Goal: Task Accomplishment & Management: Use online tool/utility

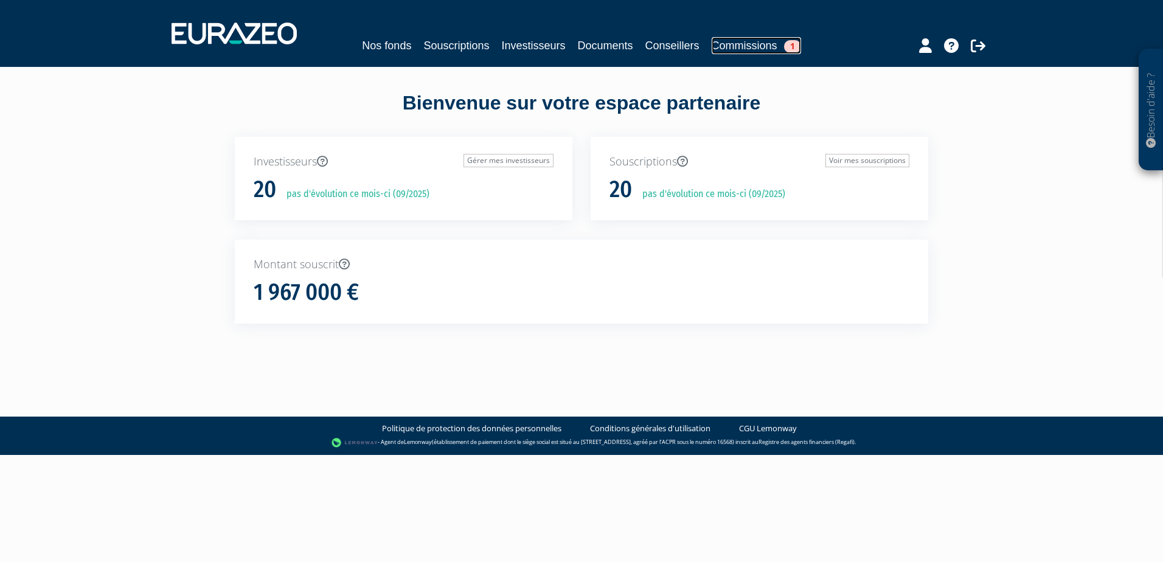
click at [762, 44] on link "Commissions 1" at bounding box center [756, 45] width 89 height 17
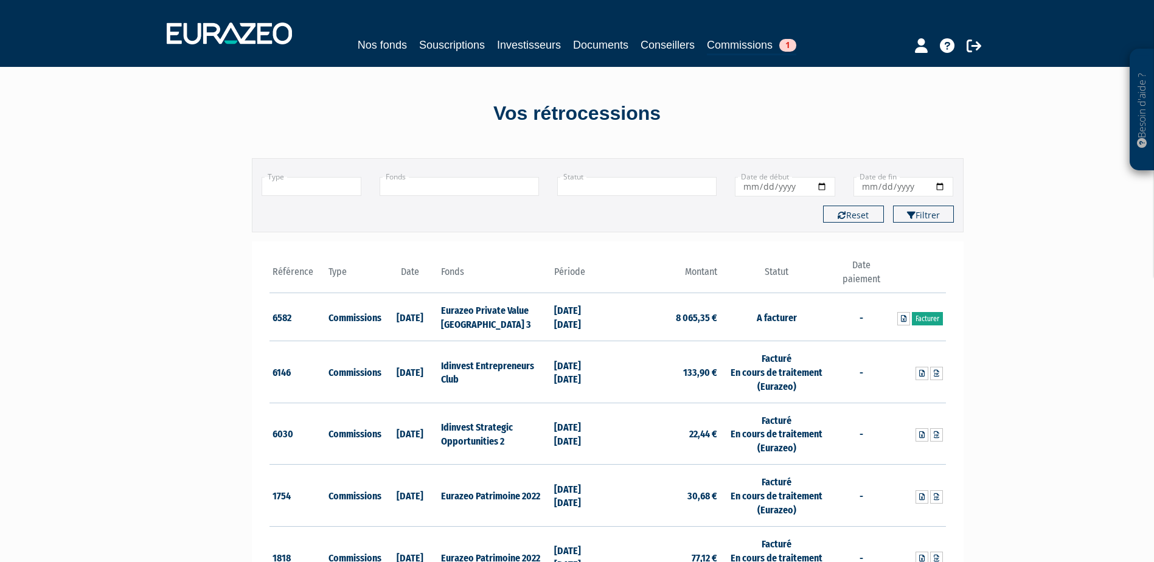
click at [932, 315] on link "Facturer" at bounding box center [927, 318] width 31 height 13
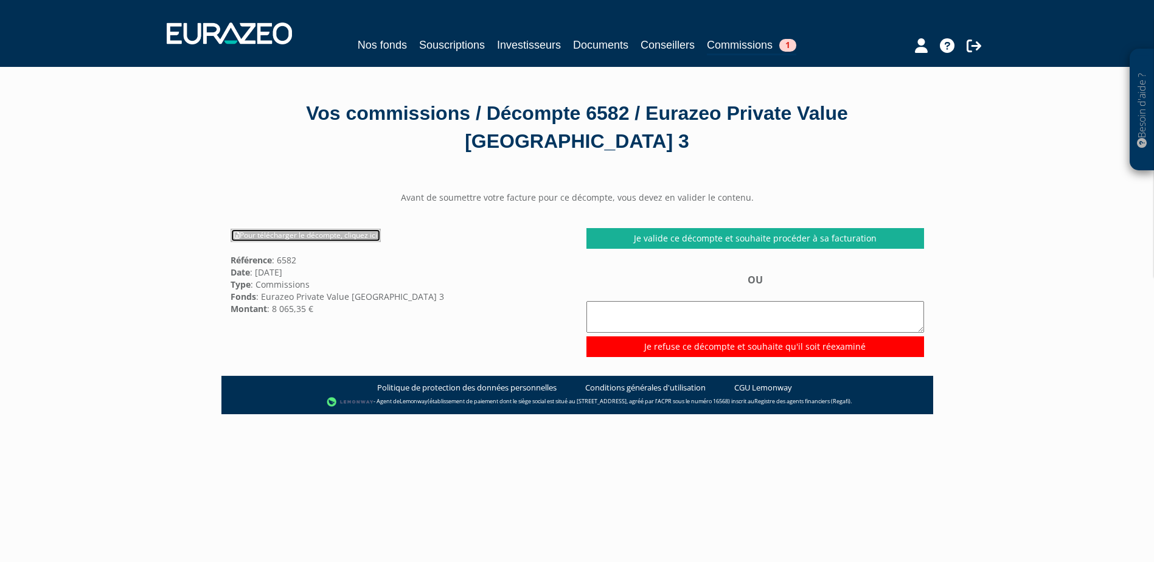
click at [330, 234] on link "Pour télécharger le décompte, cliquez ici" at bounding box center [306, 235] width 150 height 13
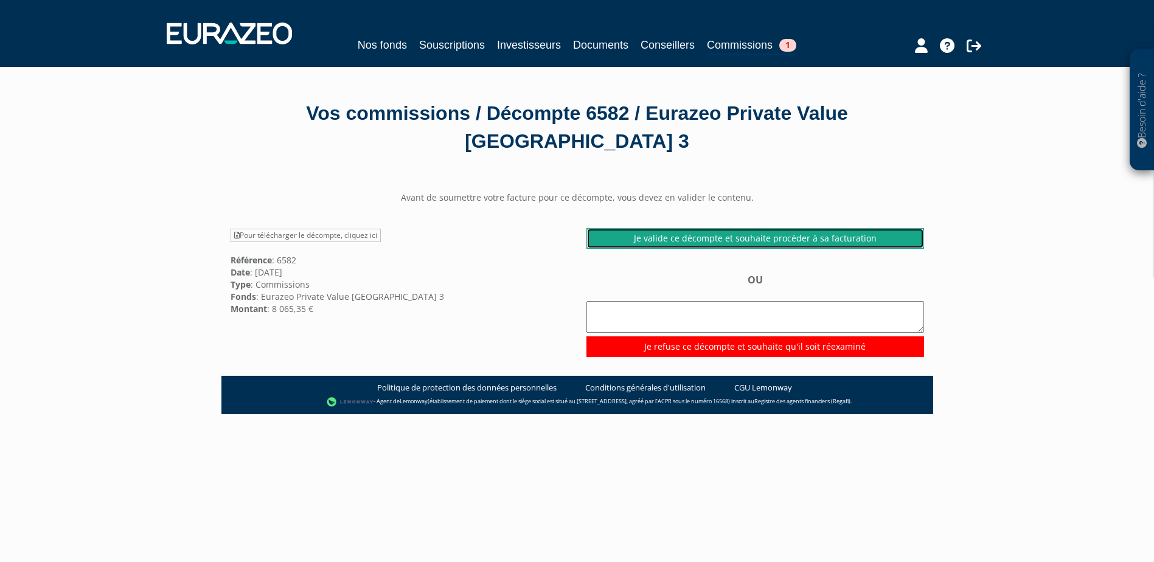
click at [722, 237] on link "Je valide ce décompte et souhaite procéder à sa facturation" at bounding box center [756, 238] width 338 height 21
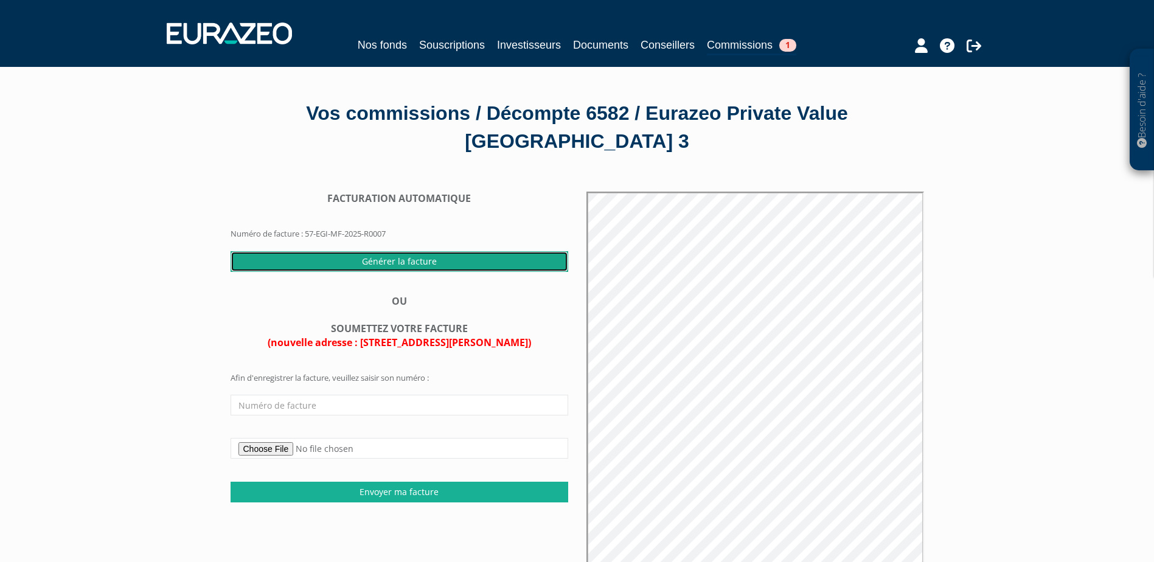
click at [382, 261] on input "Générer la facture" at bounding box center [400, 261] width 338 height 21
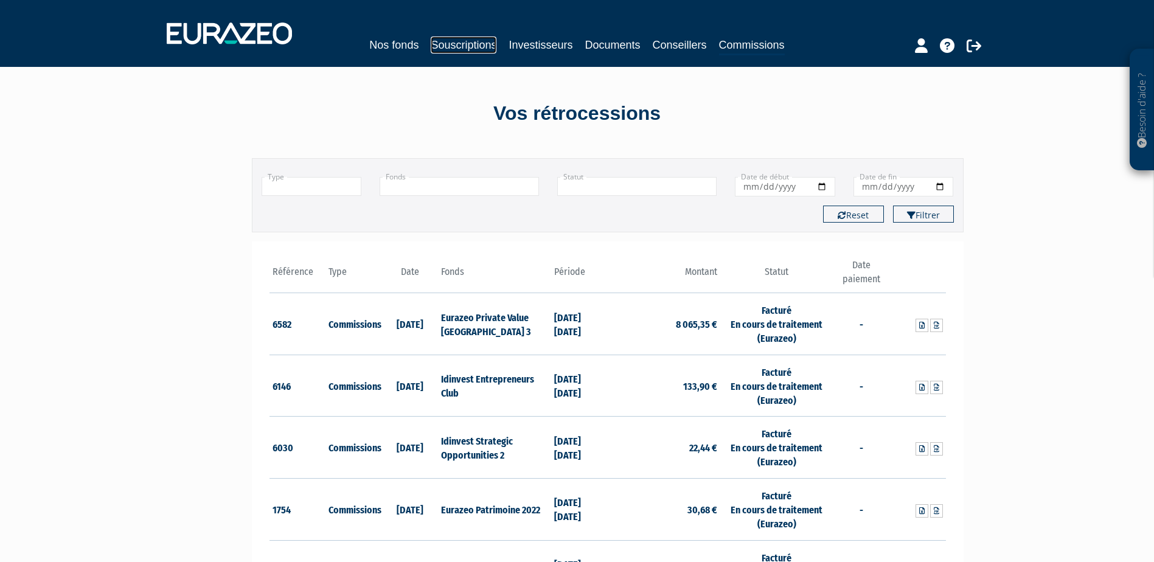
click at [458, 46] on link "Souscriptions" at bounding box center [464, 45] width 66 height 17
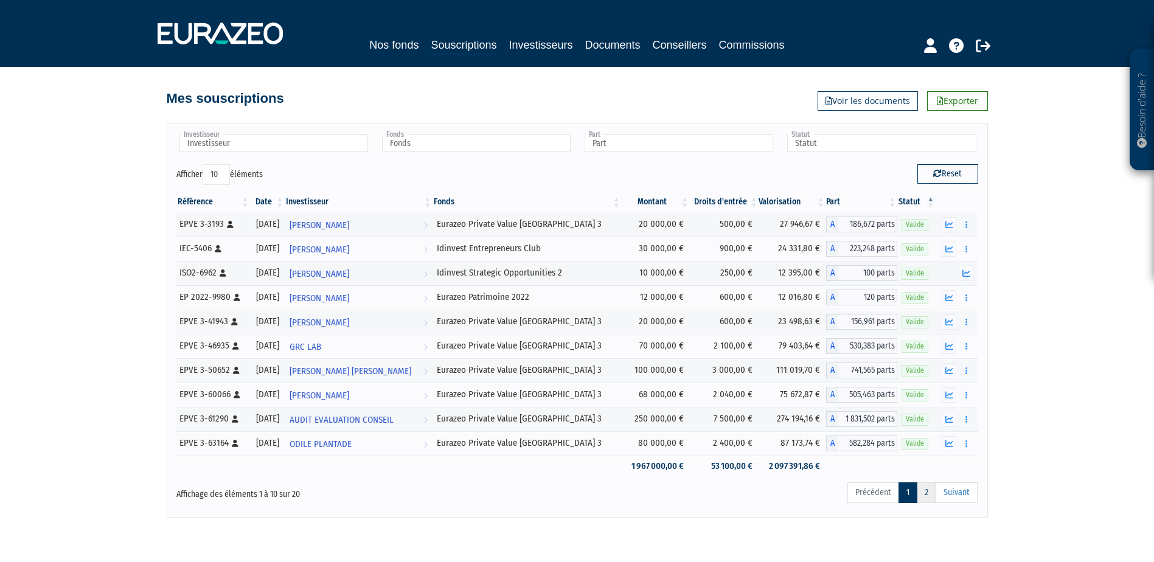
click at [930, 496] on link "2" at bounding box center [926, 493] width 19 height 21
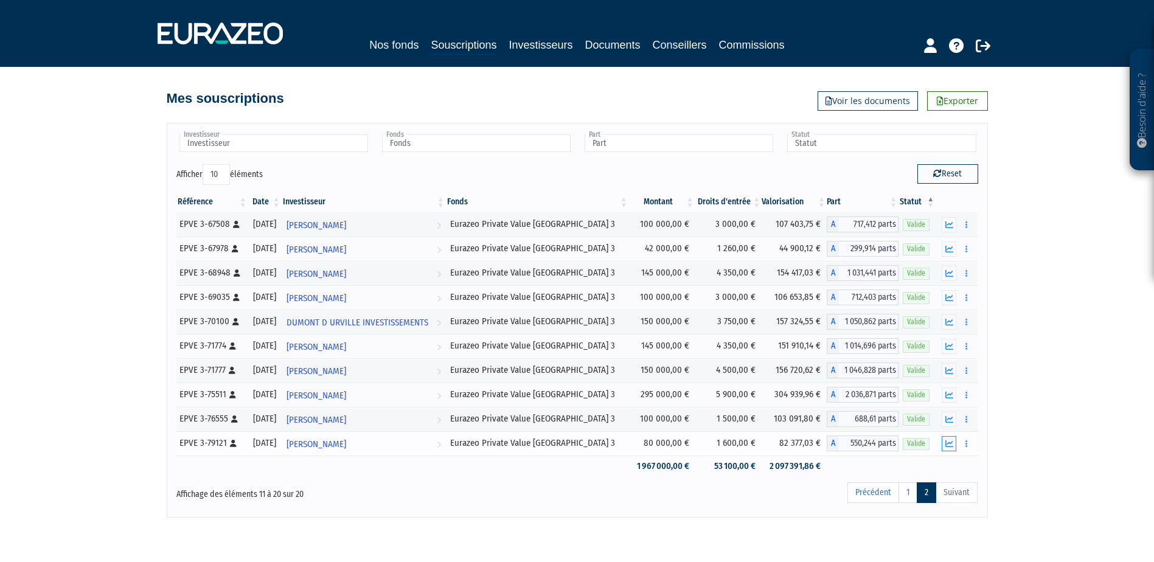
click at [950, 447] on icon "button" at bounding box center [950, 444] width 8 height 8
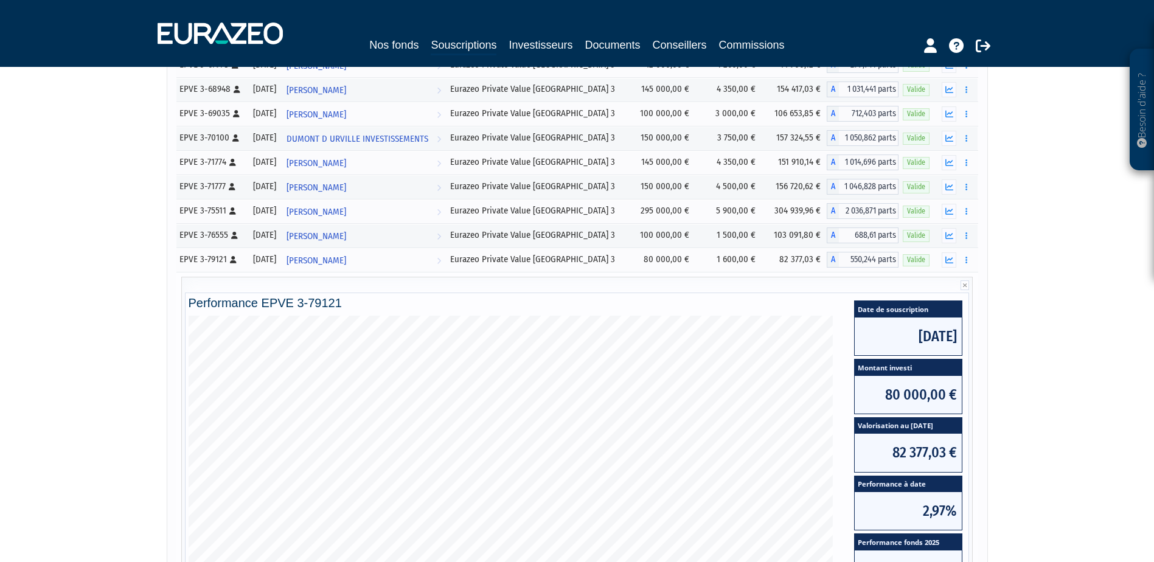
scroll to position [183, 0]
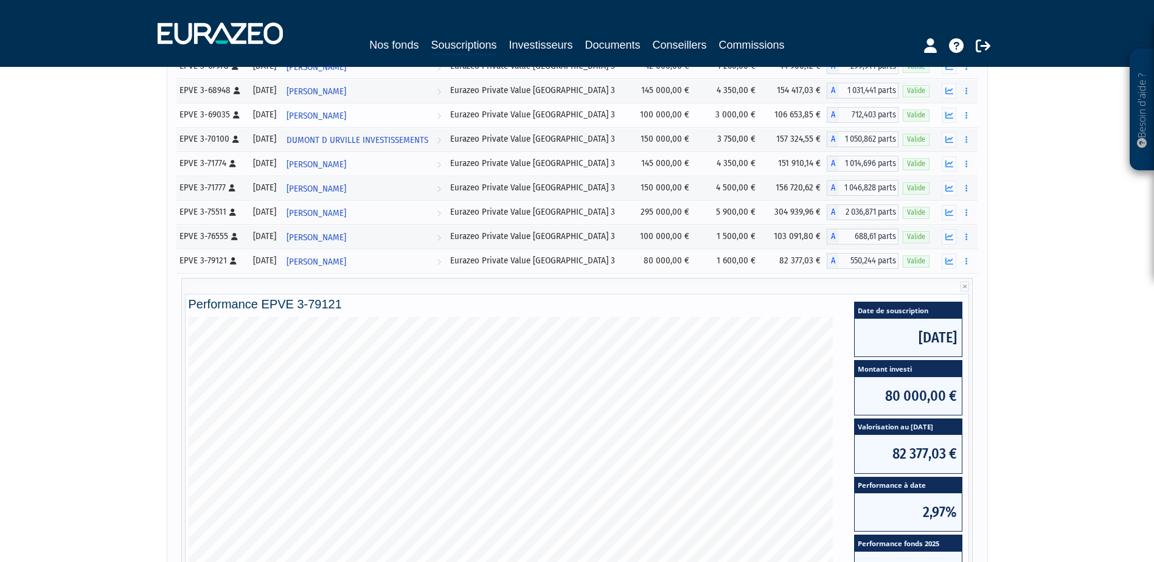
click at [949, 264] on icon "button" at bounding box center [950, 261] width 8 height 8
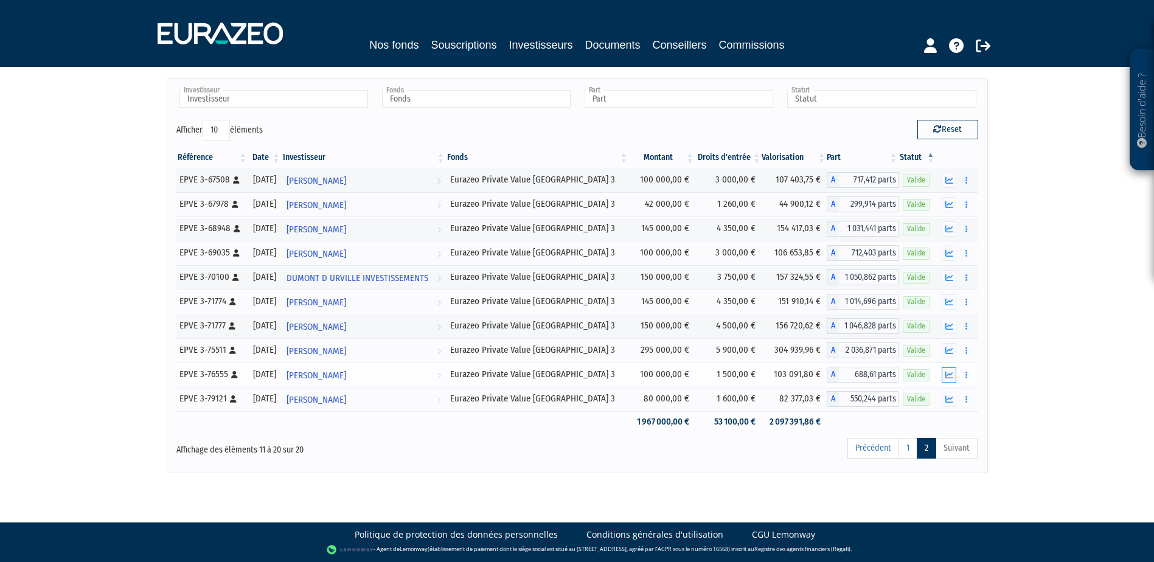
click at [947, 371] on icon "button" at bounding box center [950, 375] width 8 height 8
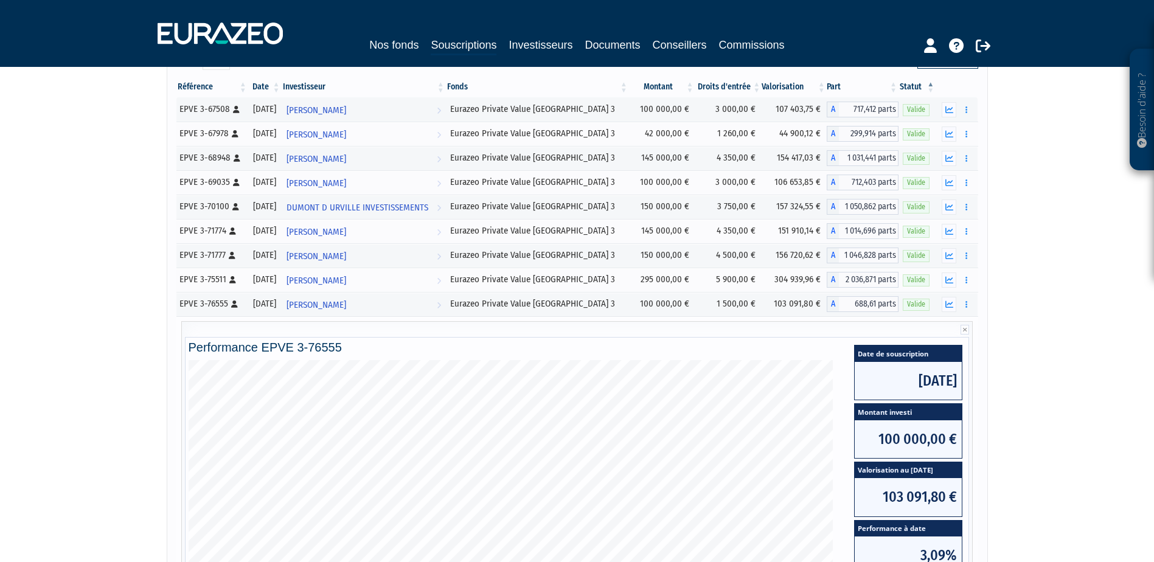
scroll to position [288, 0]
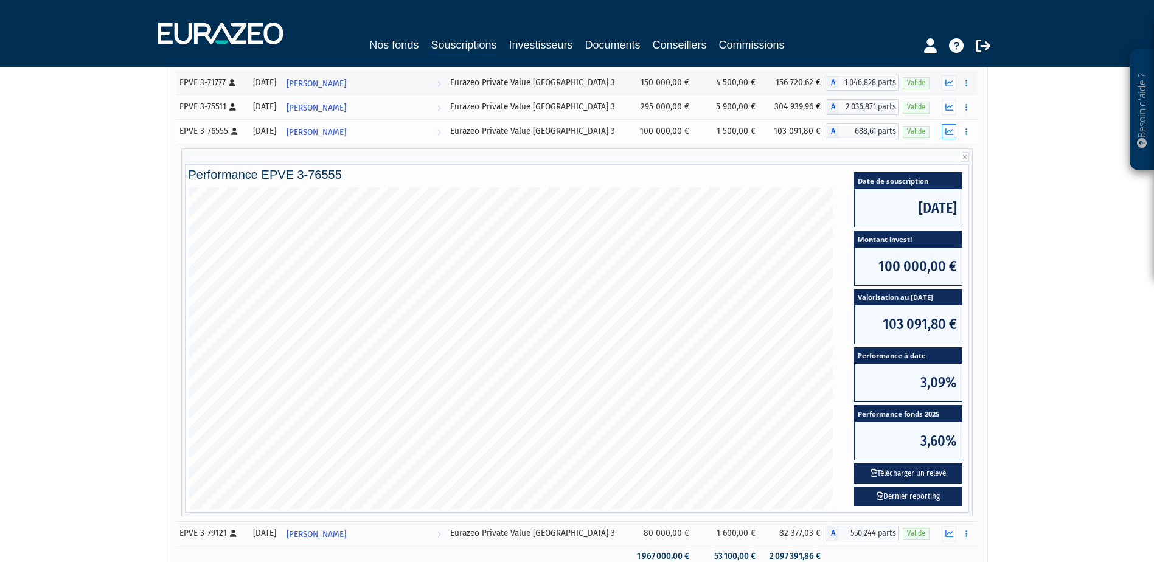
click at [953, 130] on icon "button" at bounding box center [950, 132] width 8 height 8
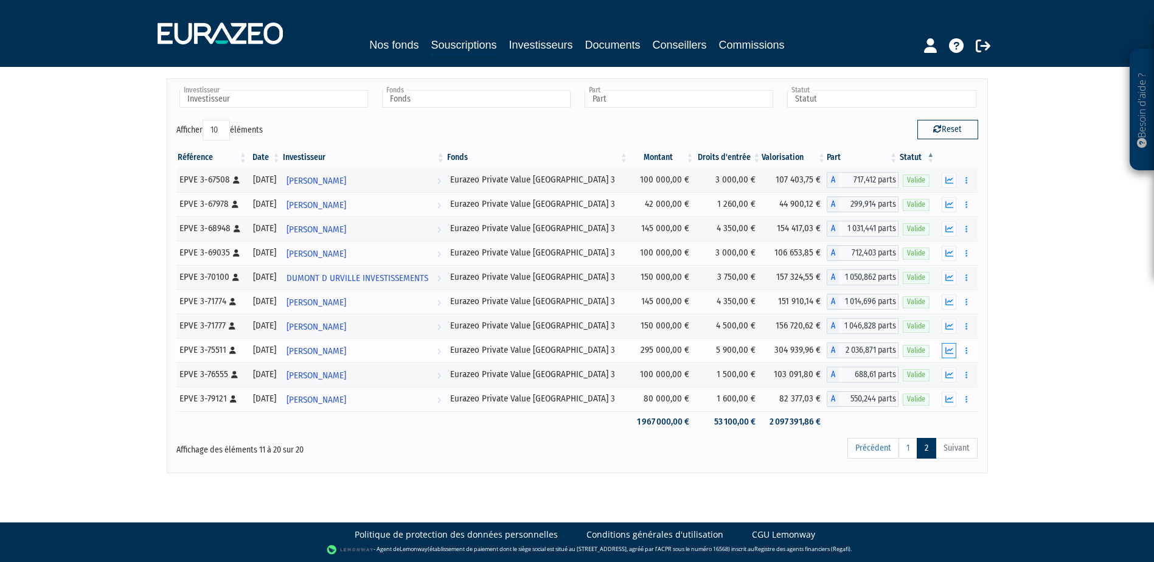
click at [949, 352] on icon "button" at bounding box center [950, 351] width 8 height 8
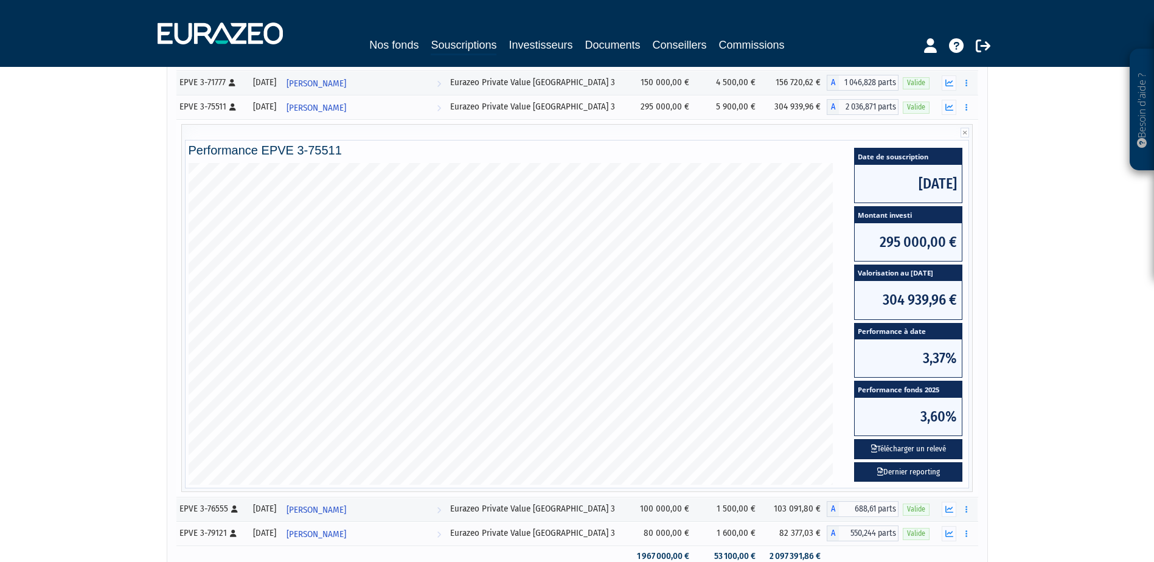
scroll to position [227, 0]
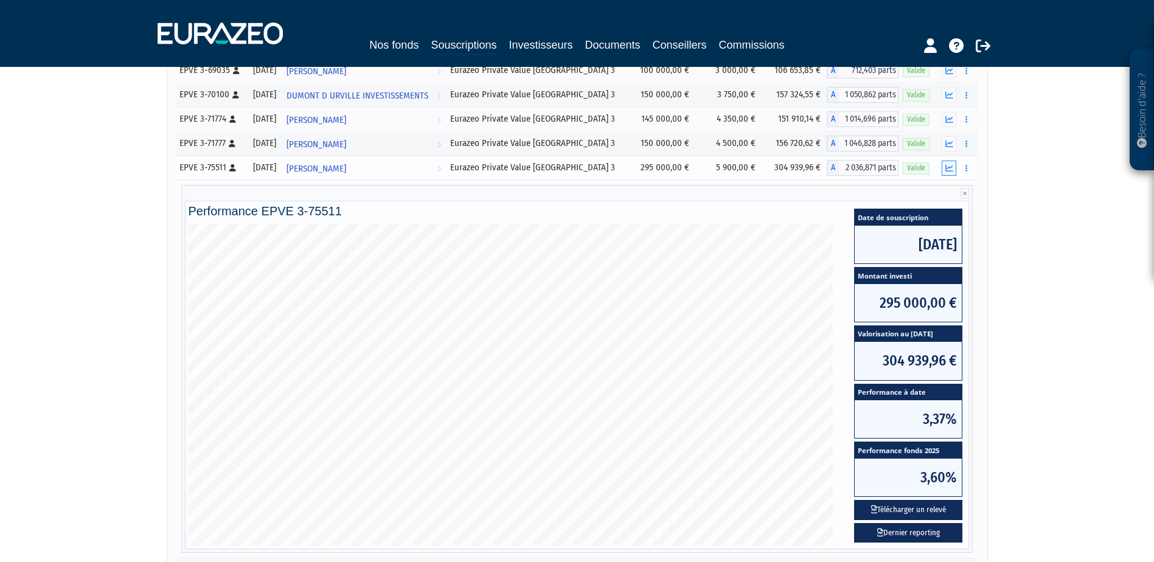
click at [951, 164] on icon "button" at bounding box center [950, 168] width 8 height 8
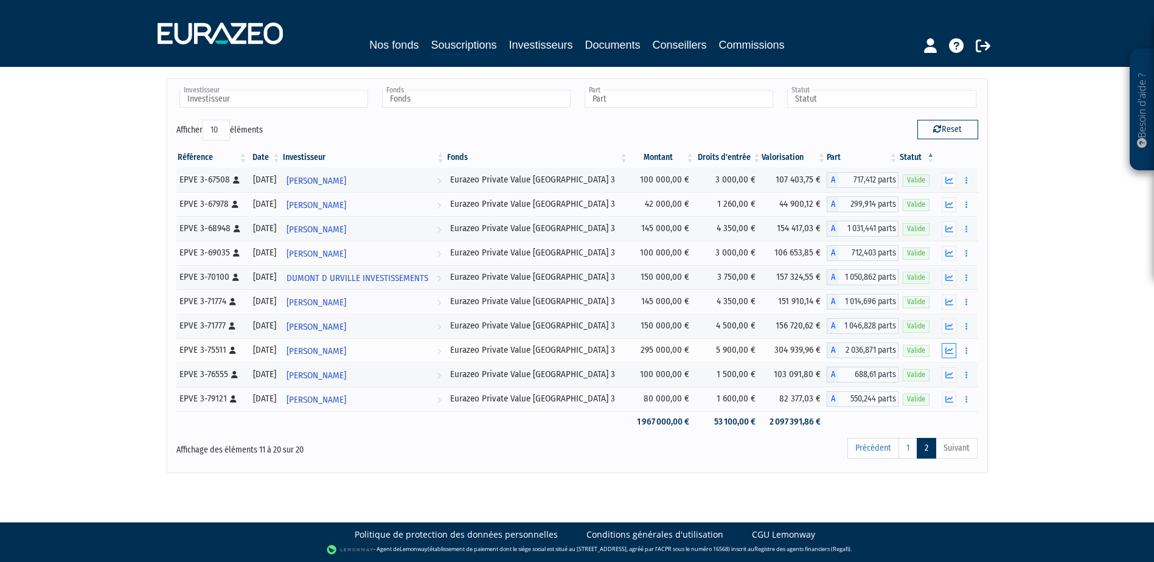
scroll to position [44, 0]
click at [949, 324] on icon "button" at bounding box center [950, 326] width 8 height 8
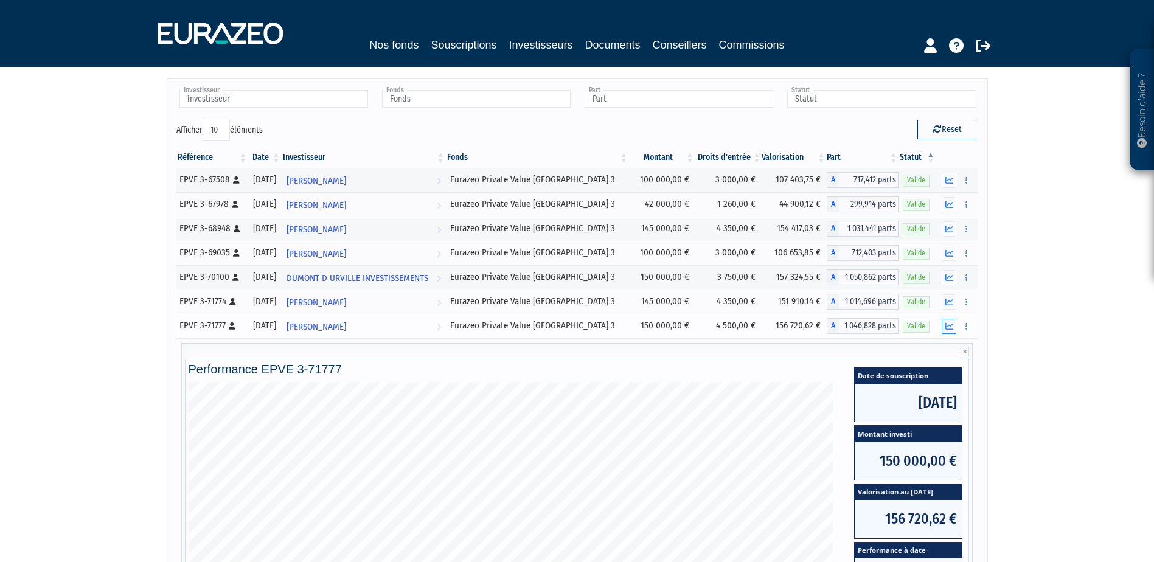
click at [951, 323] on icon "button" at bounding box center [950, 326] width 8 height 8
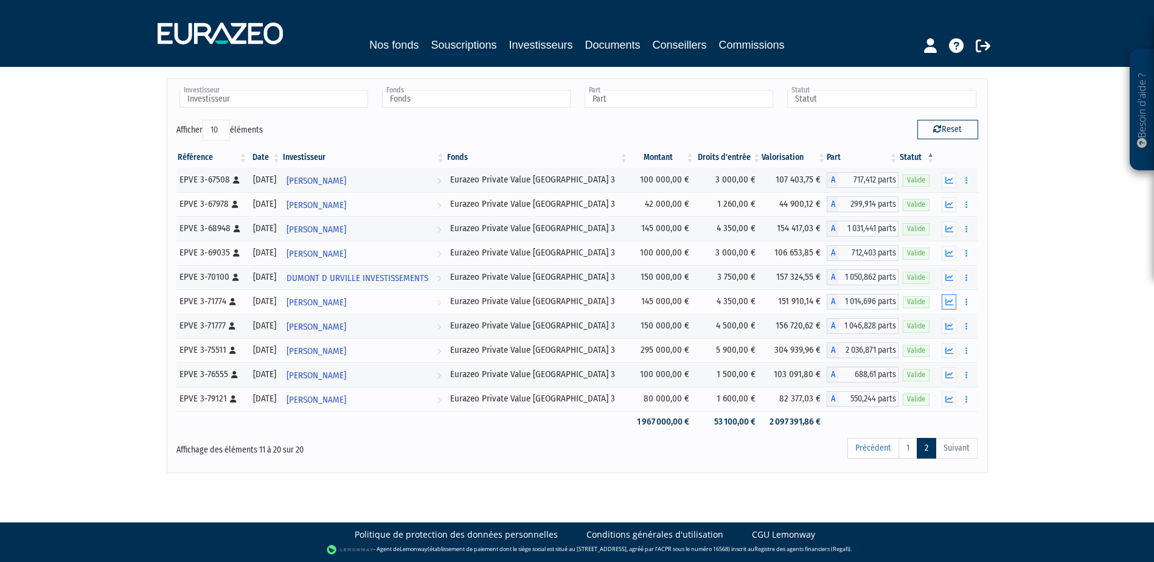
click at [952, 301] on icon "button" at bounding box center [950, 302] width 8 height 8
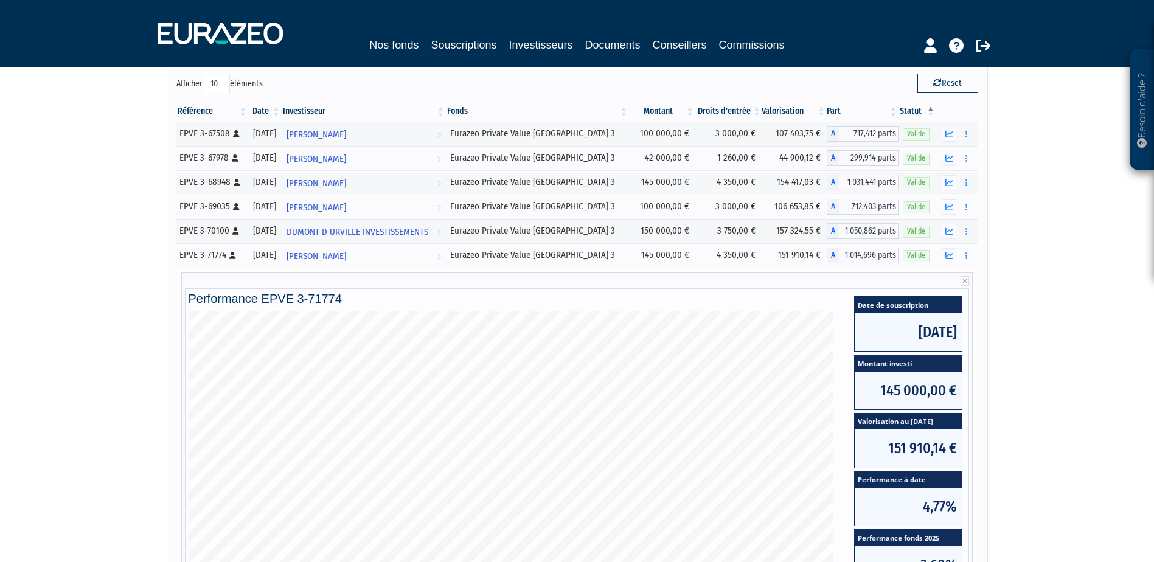
scroll to position [166, 0]
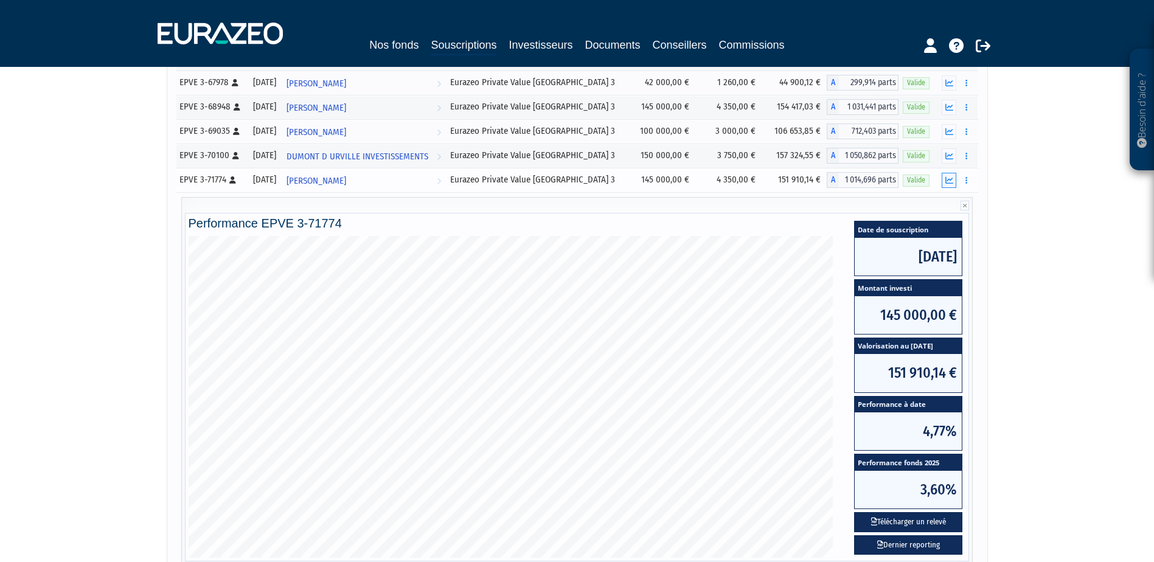
click at [952, 174] on button "button" at bounding box center [949, 180] width 15 height 15
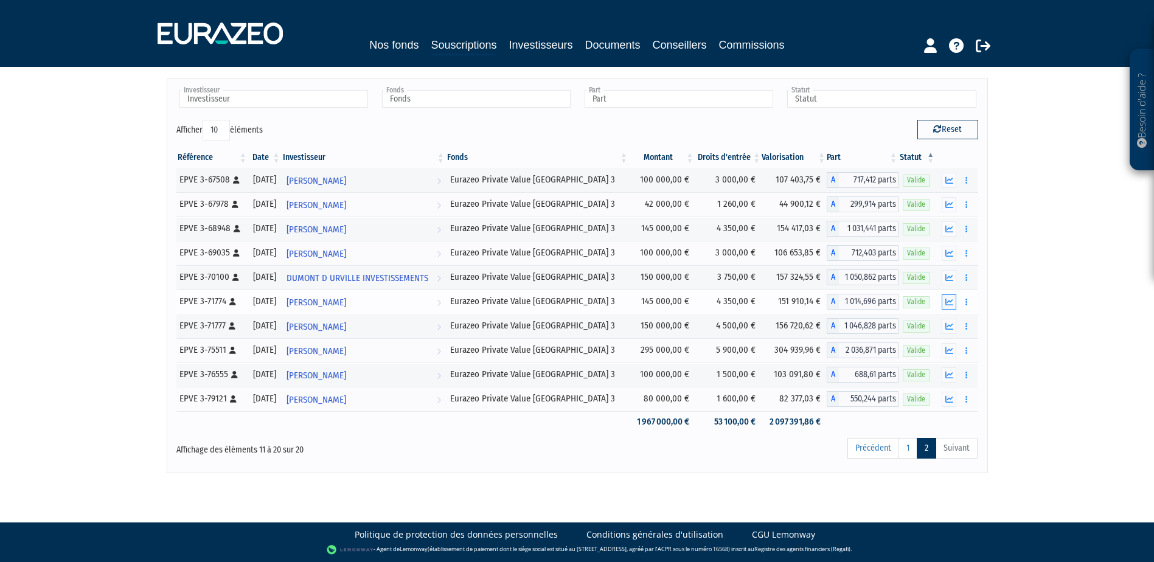
scroll to position [44, 0]
click at [946, 272] on button "button" at bounding box center [949, 277] width 15 height 15
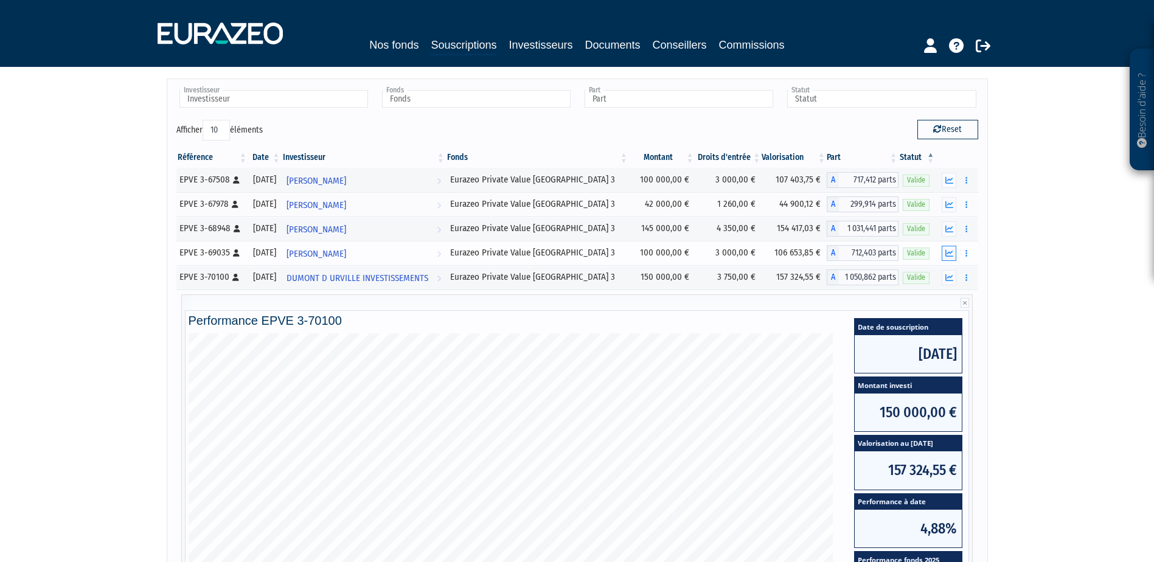
click at [951, 251] on icon "button" at bounding box center [950, 253] width 8 height 8
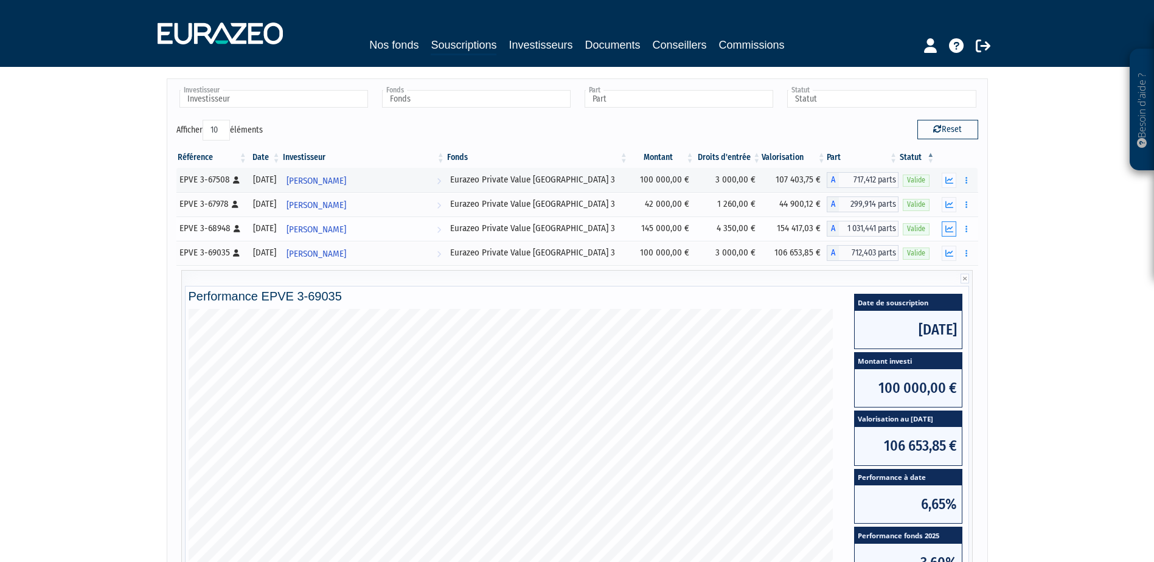
click at [951, 228] on icon "button" at bounding box center [950, 229] width 8 height 8
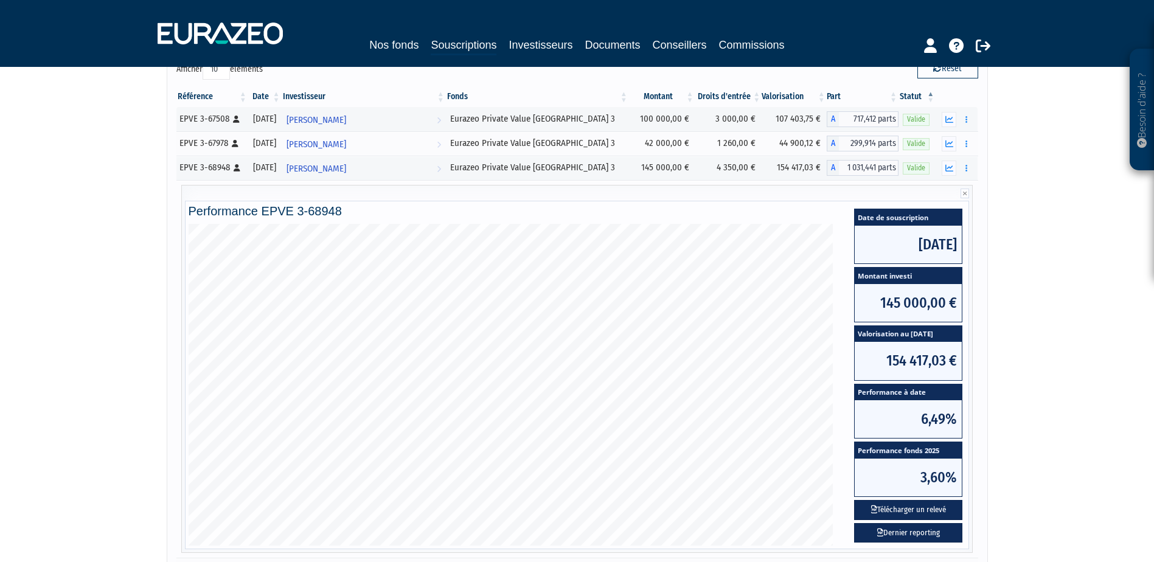
scroll to position [0, 0]
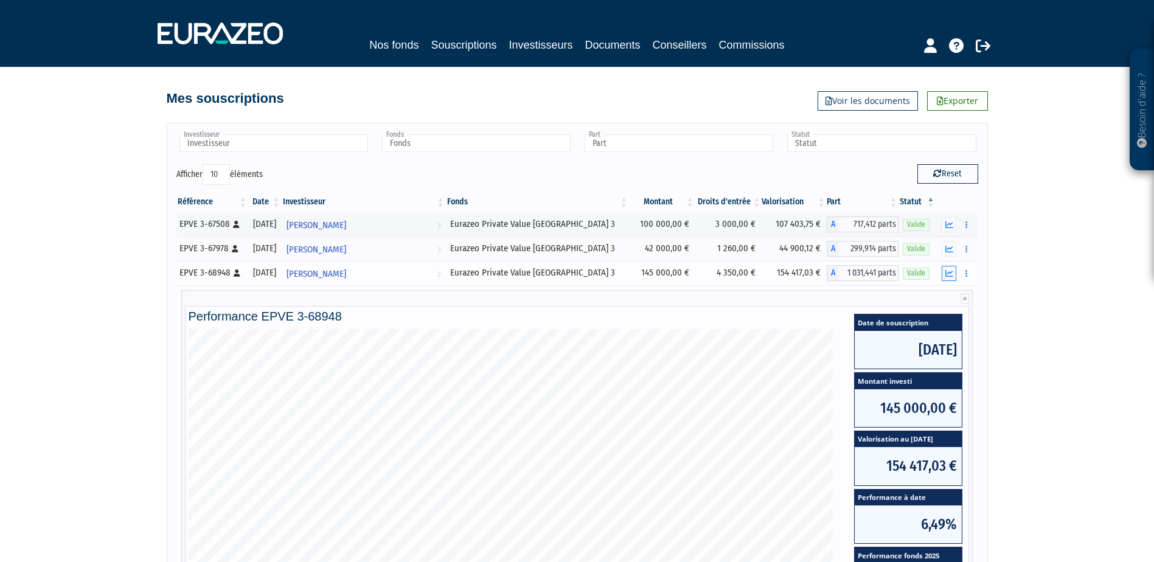
click at [949, 270] on icon "button" at bounding box center [950, 274] width 8 height 8
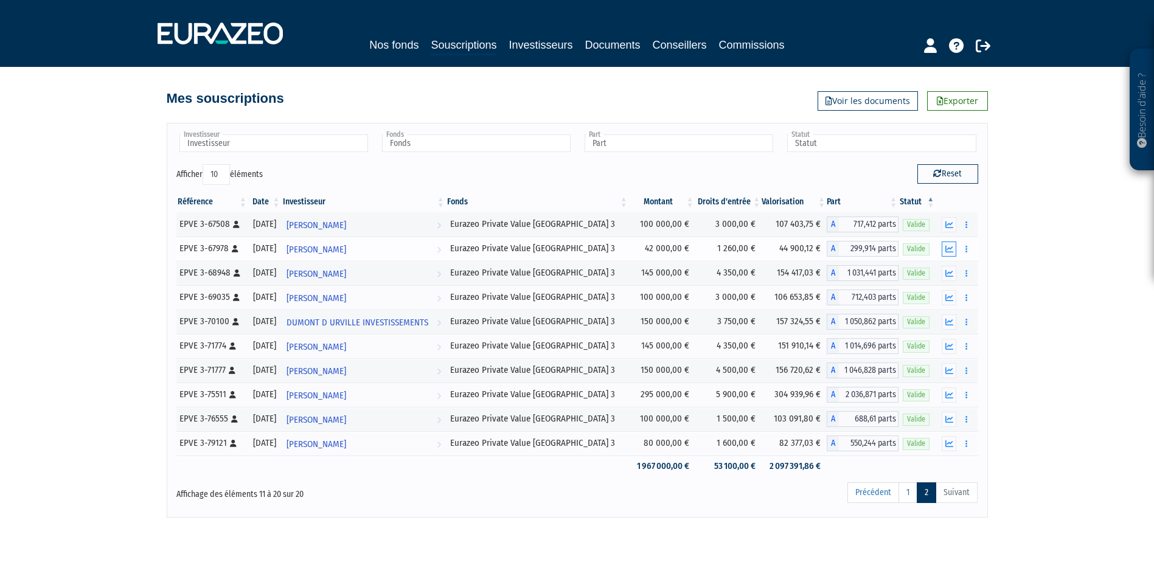
click at [950, 249] on icon "button" at bounding box center [950, 249] width 8 height 8
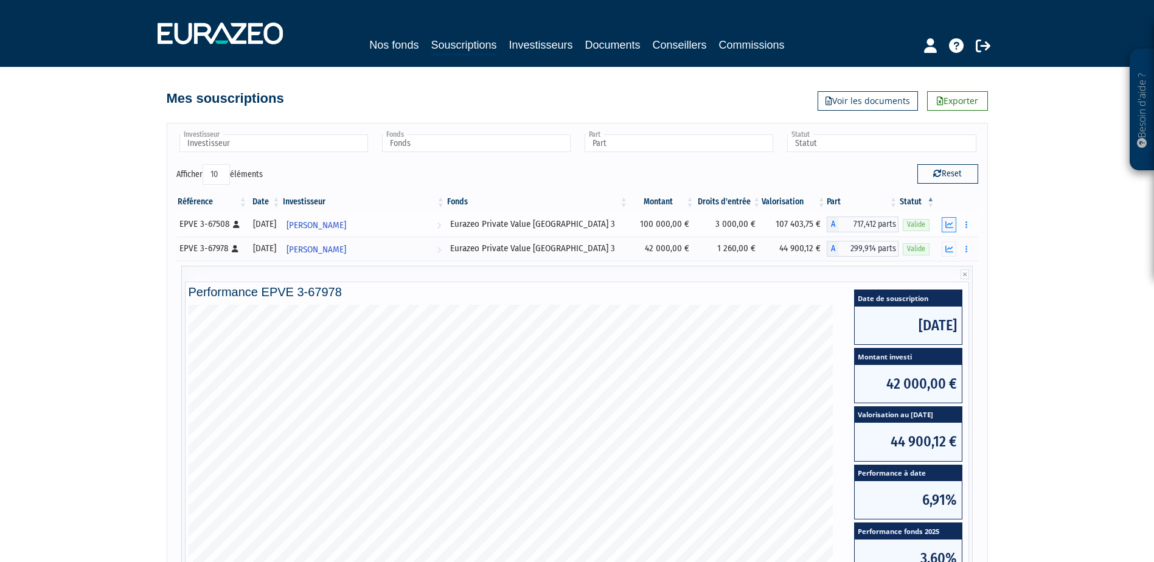
click at [952, 223] on icon "button" at bounding box center [950, 225] width 8 height 8
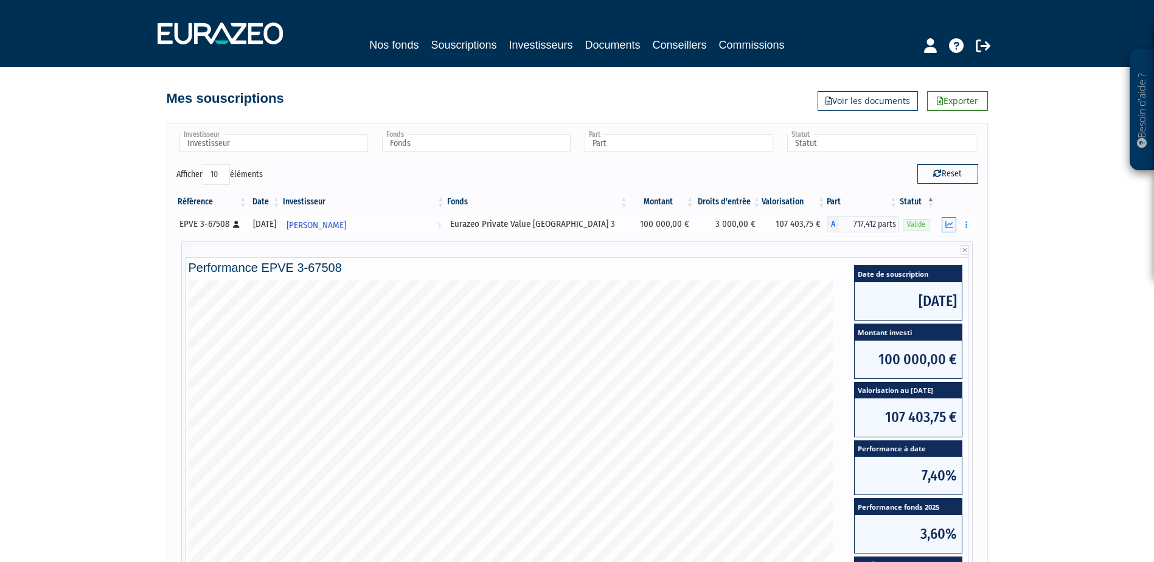
click at [944, 223] on button "button" at bounding box center [949, 224] width 15 height 15
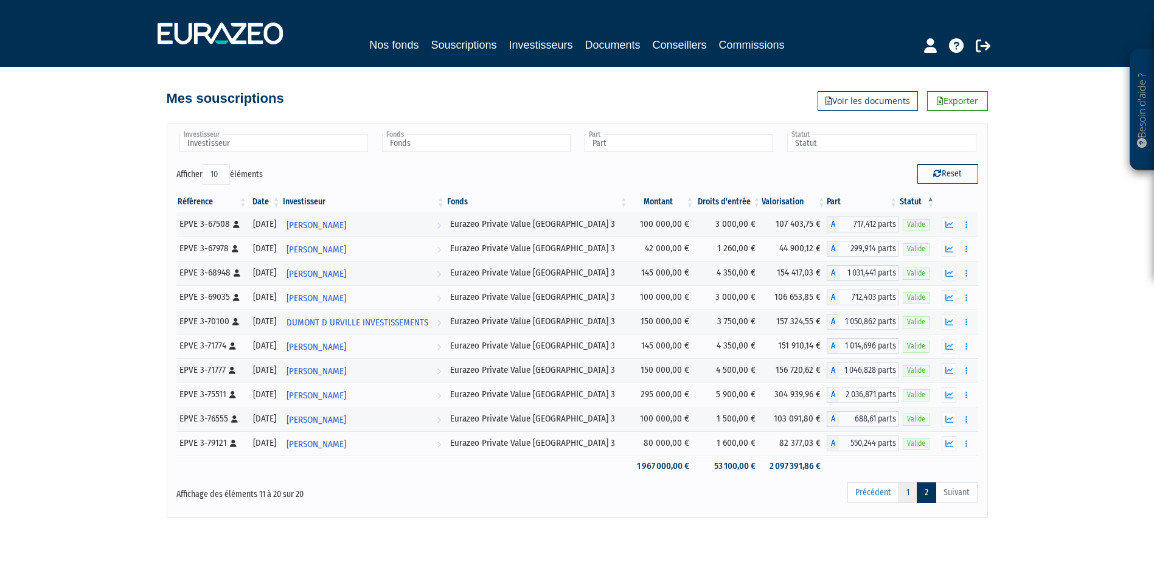
click at [904, 488] on link "1" at bounding box center [908, 493] width 19 height 21
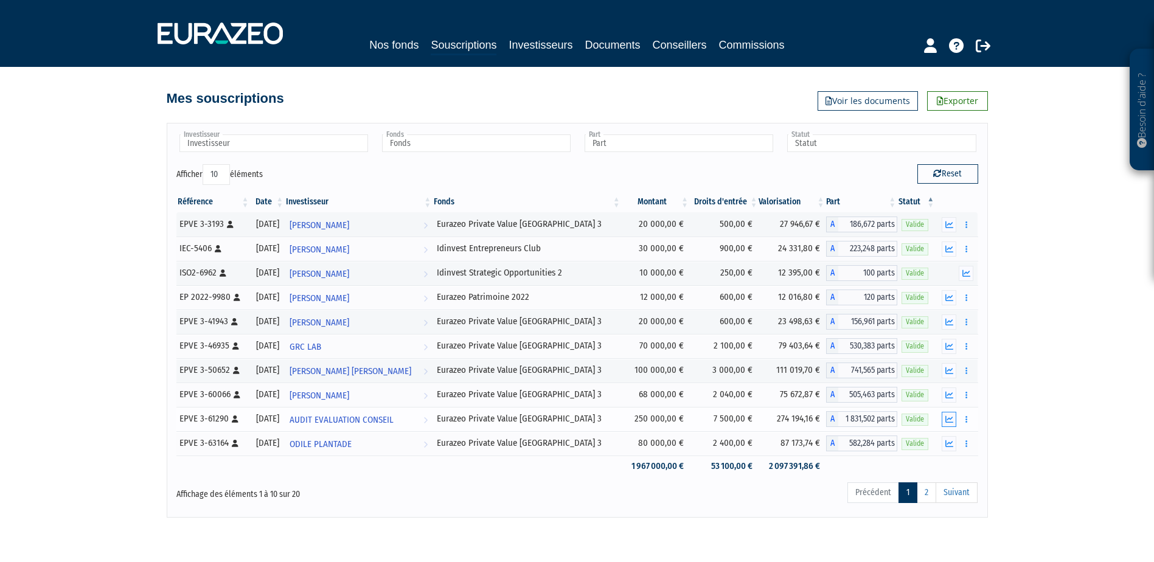
click at [947, 416] on icon "button" at bounding box center [950, 420] width 8 height 8
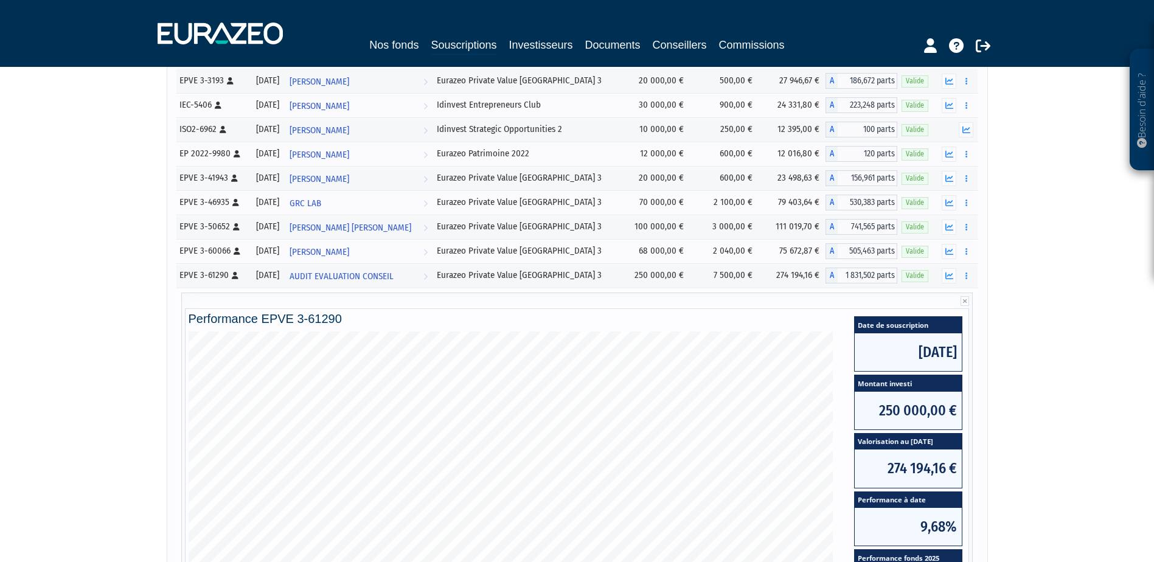
scroll to position [122, 0]
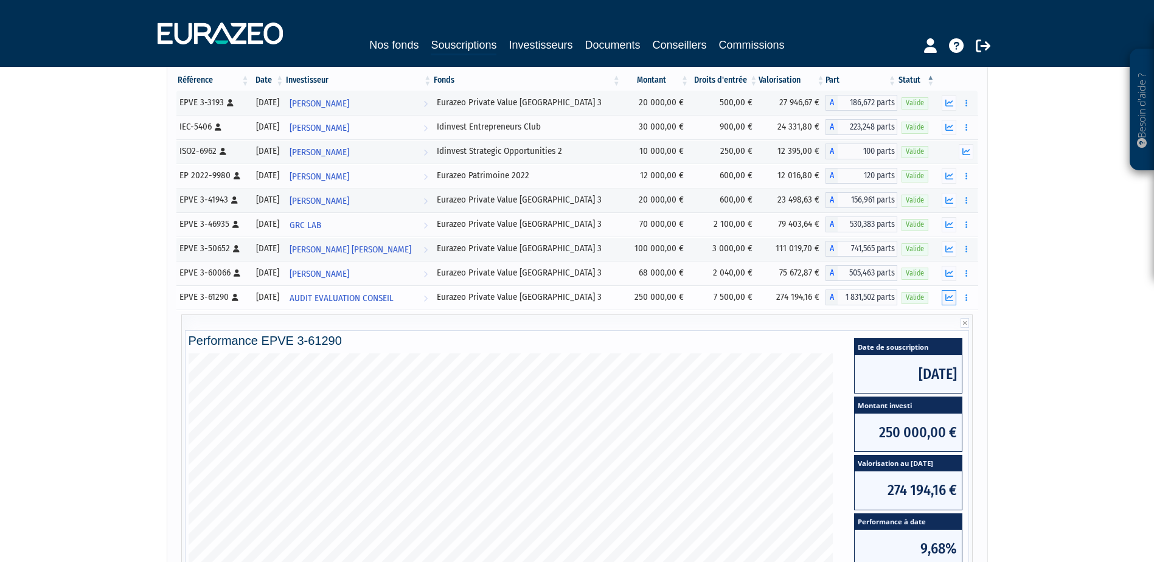
click at [949, 291] on button "button" at bounding box center [949, 297] width 15 height 15
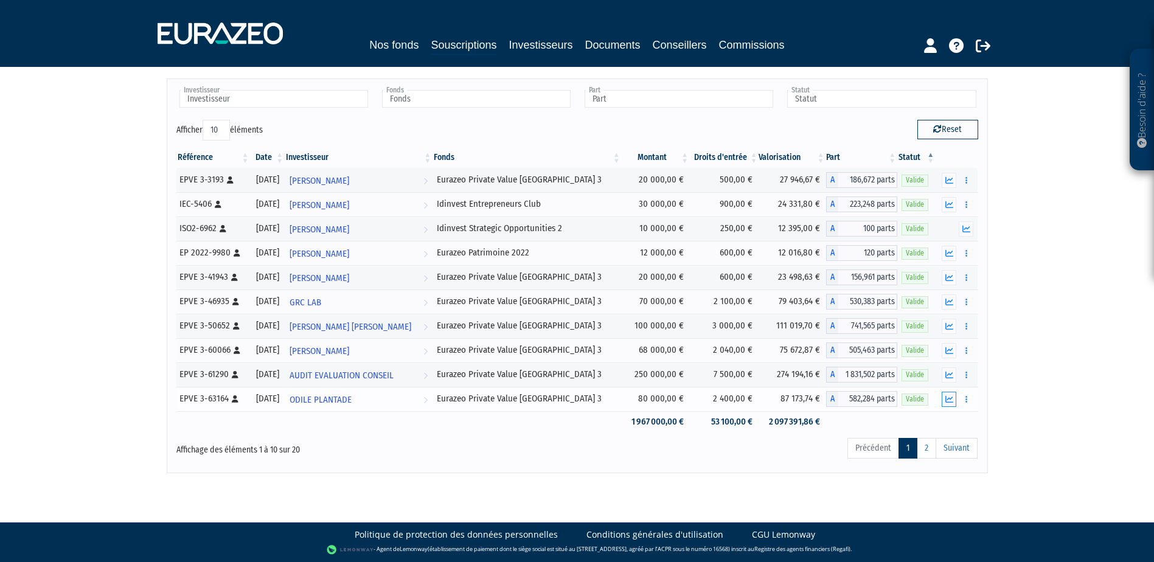
click at [949, 397] on icon "button" at bounding box center [950, 399] width 8 height 8
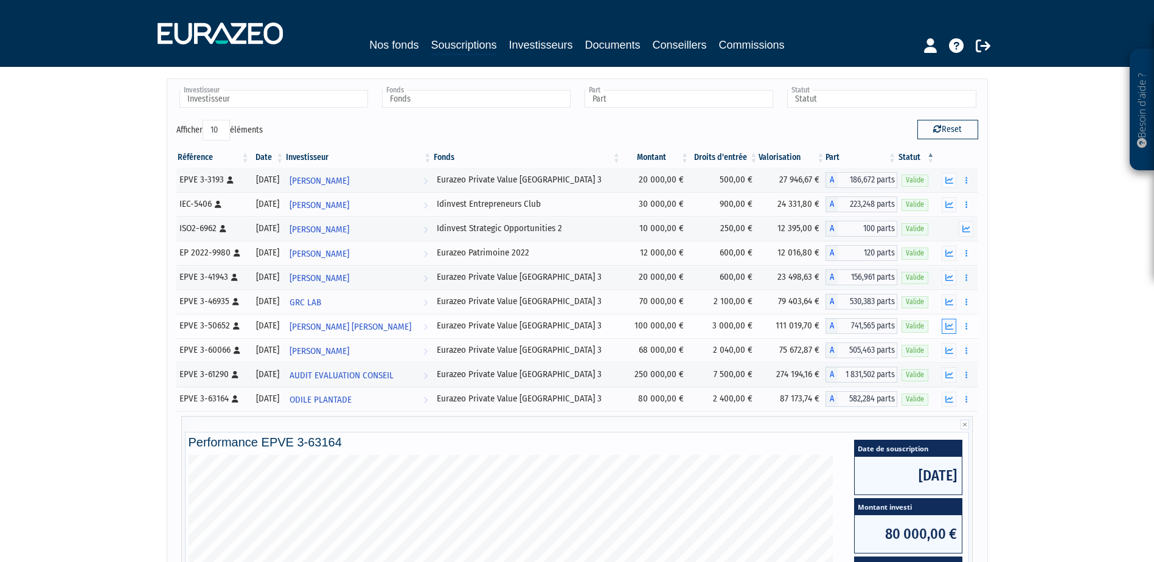
click at [946, 329] on icon "button" at bounding box center [950, 326] width 8 height 8
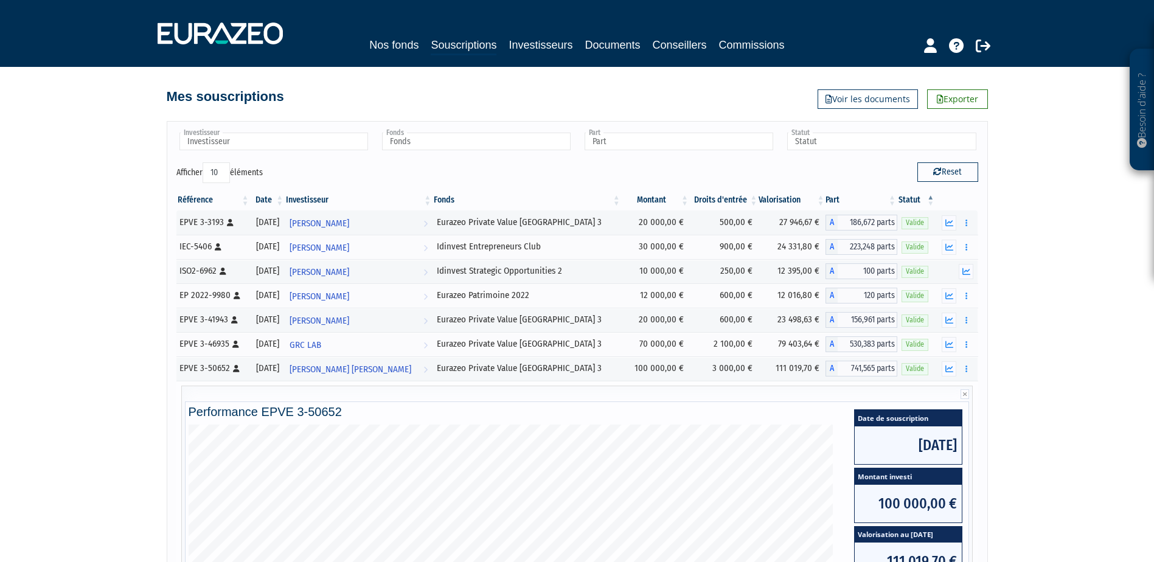
scroll to position [0, 0]
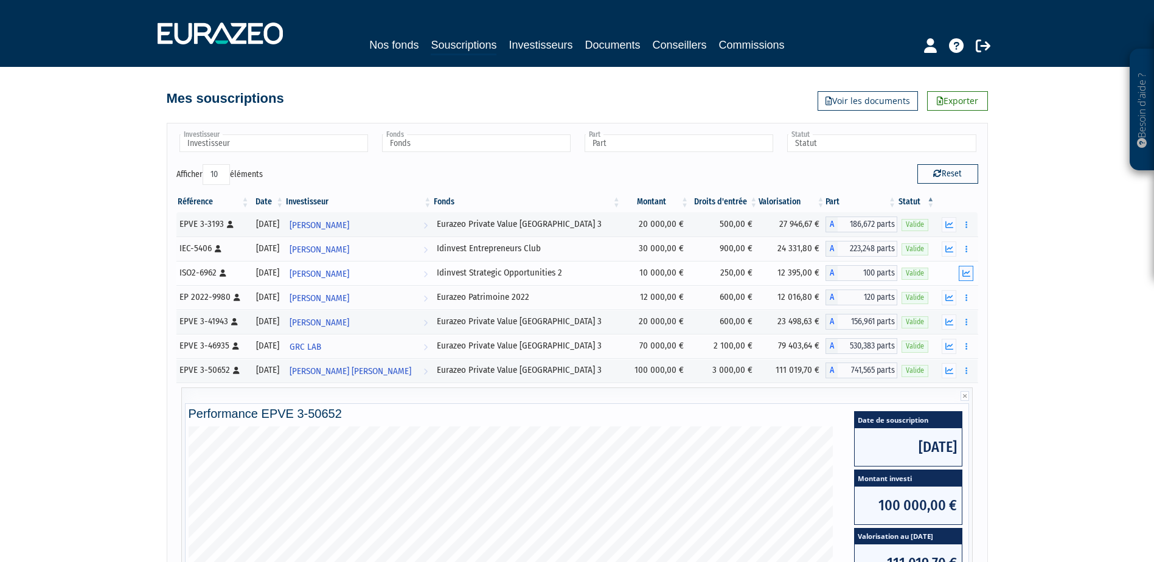
click at [963, 271] on icon "button" at bounding box center [967, 274] width 8 height 8
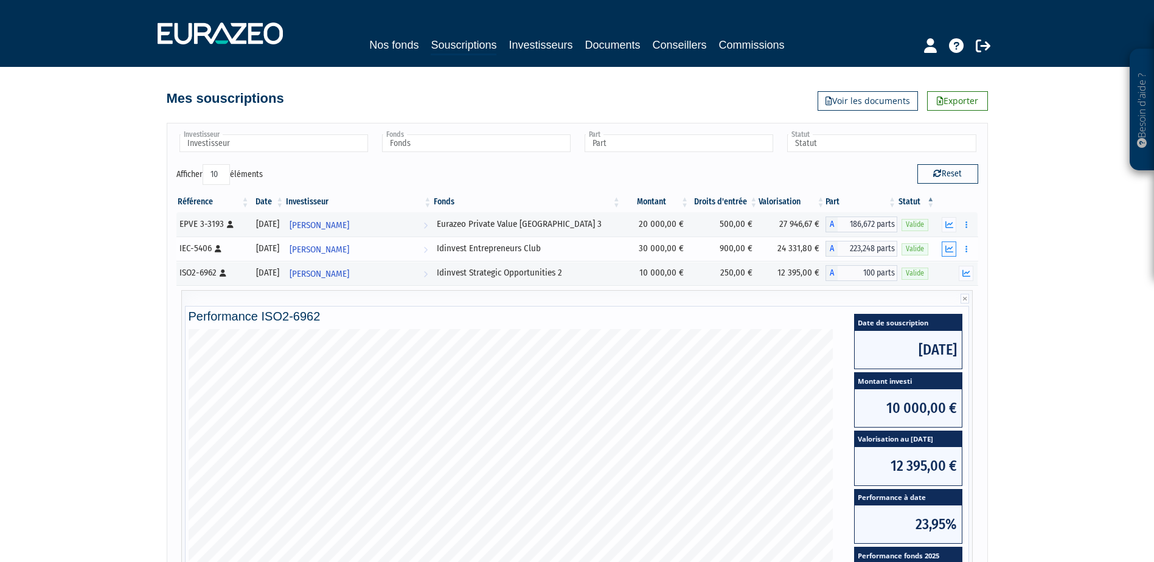
click at [953, 246] on icon "button" at bounding box center [950, 249] width 8 height 8
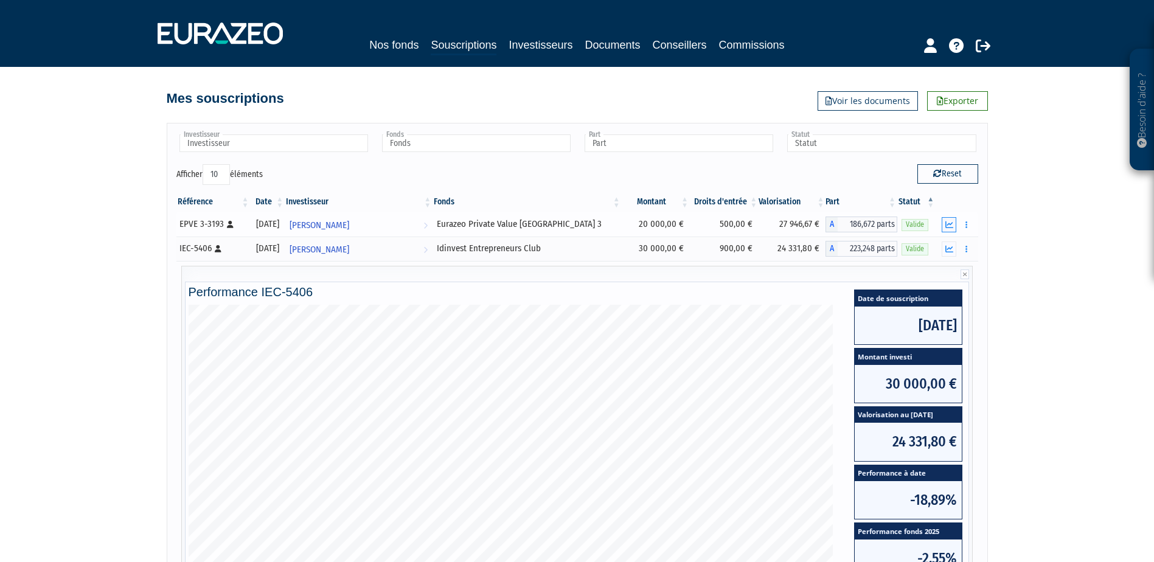
click at [952, 223] on icon "button" at bounding box center [950, 225] width 8 height 8
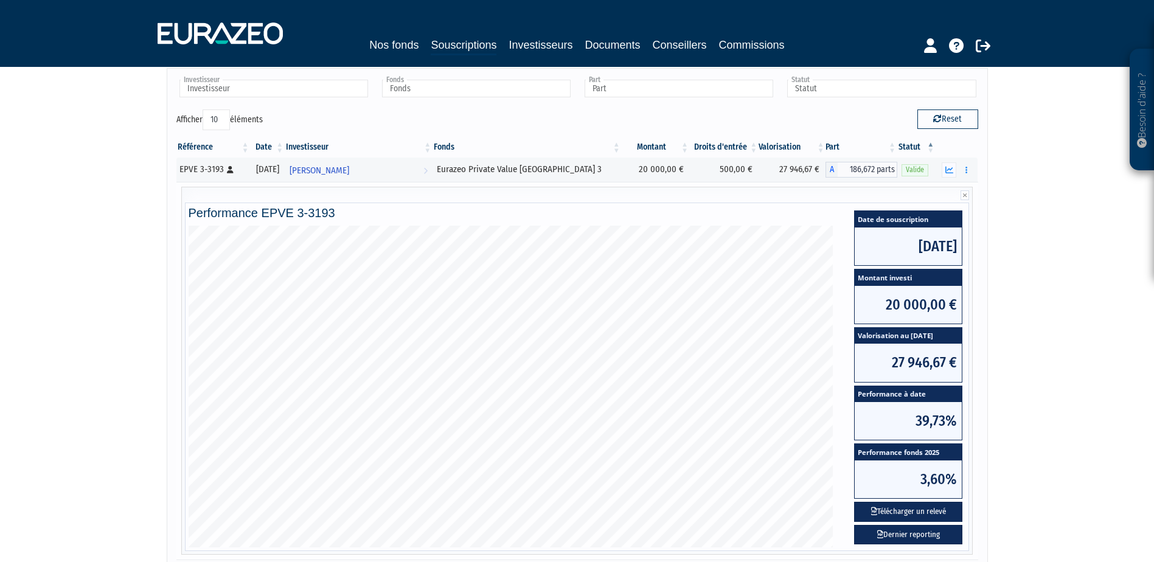
scroll to position [183, 0]
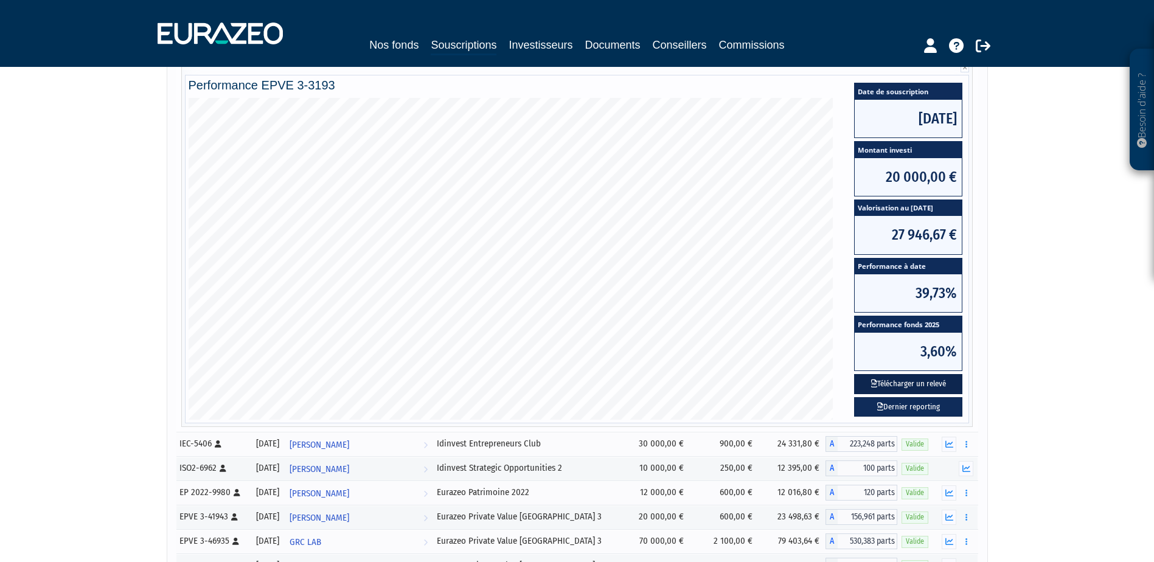
click at [922, 382] on button "Télécharger un relevé" at bounding box center [908, 384] width 108 height 20
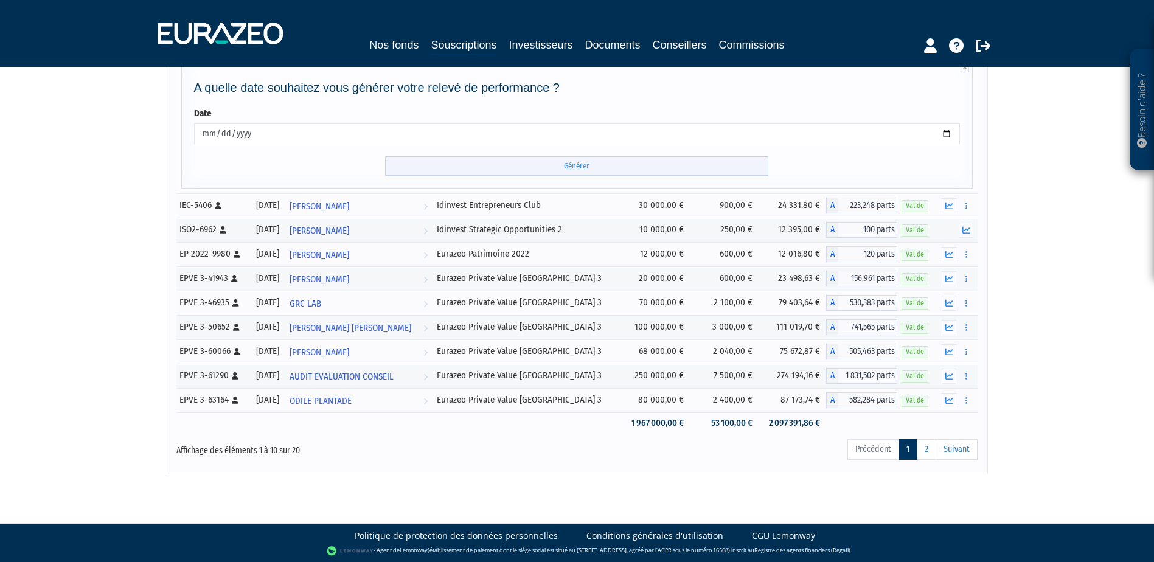
click at [571, 159] on input "Générer" at bounding box center [576, 166] width 383 height 20
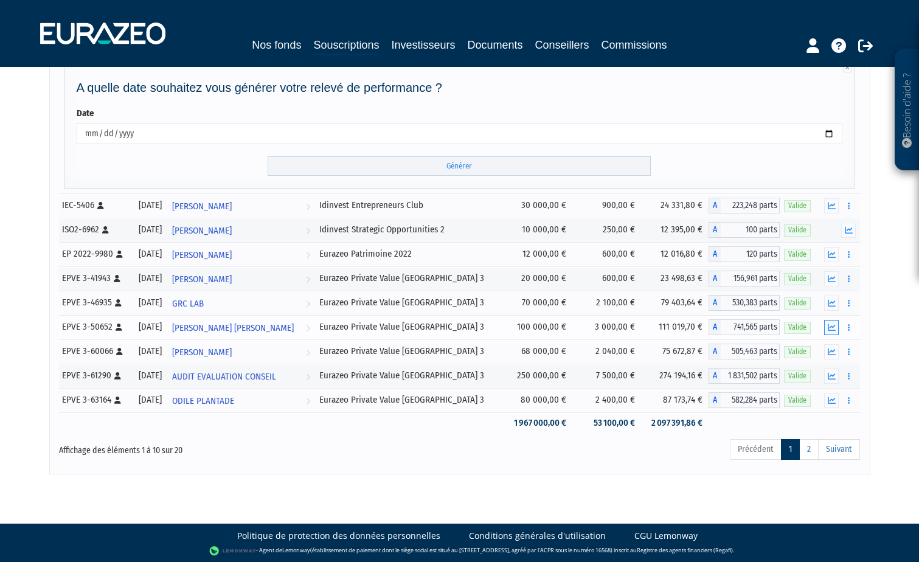
click at [834, 328] on icon "button" at bounding box center [832, 328] width 8 height 8
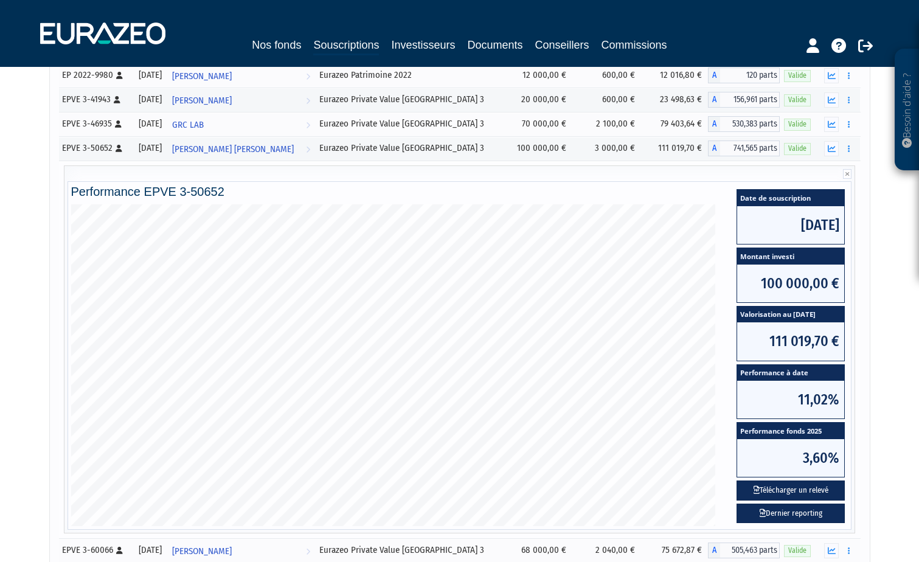
scroll to position [243, 0]
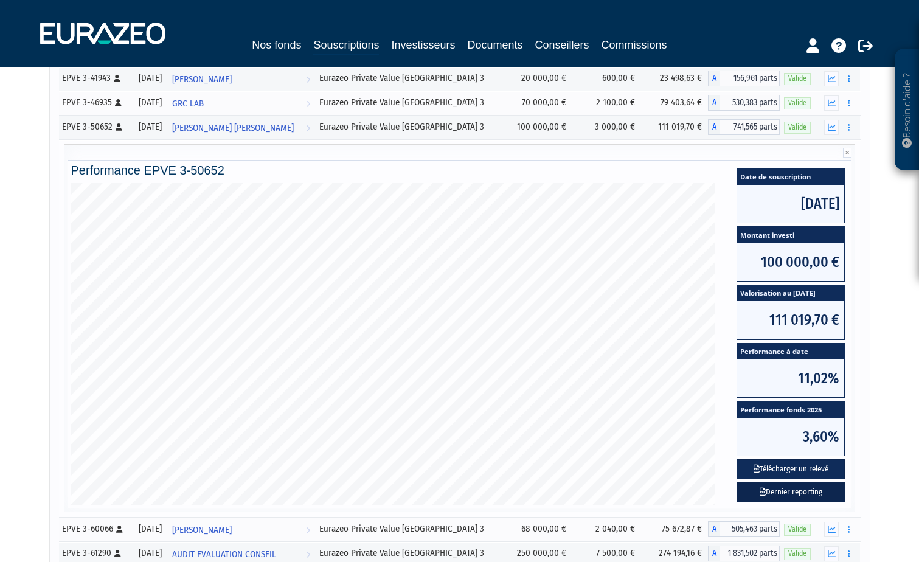
click at [782, 494] on link "Dernier reporting" at bounding box center [791, 493] width 108 height 20
click at [765, 471] on button "Télécharger un relevé" at bounding box center [791, 469] width 108 height 20
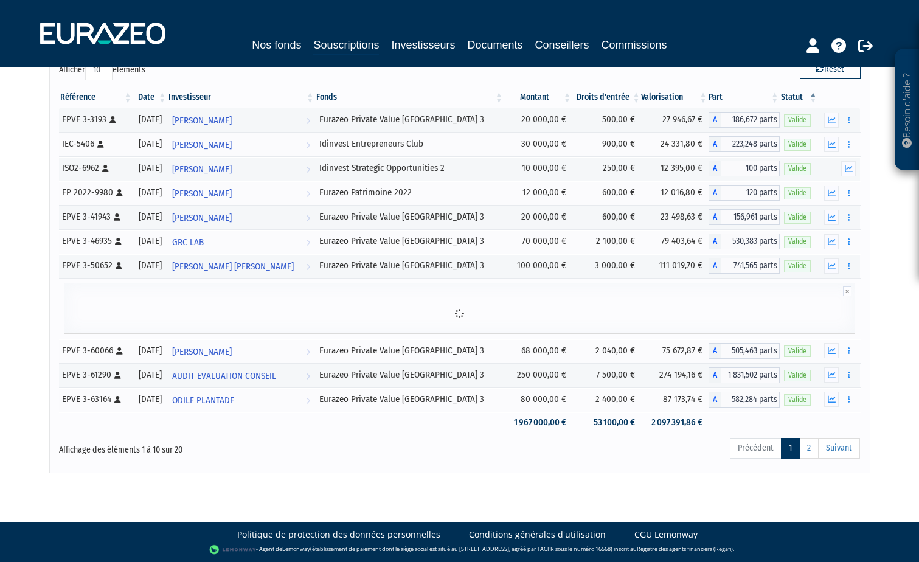
scroll to position [184, 0]
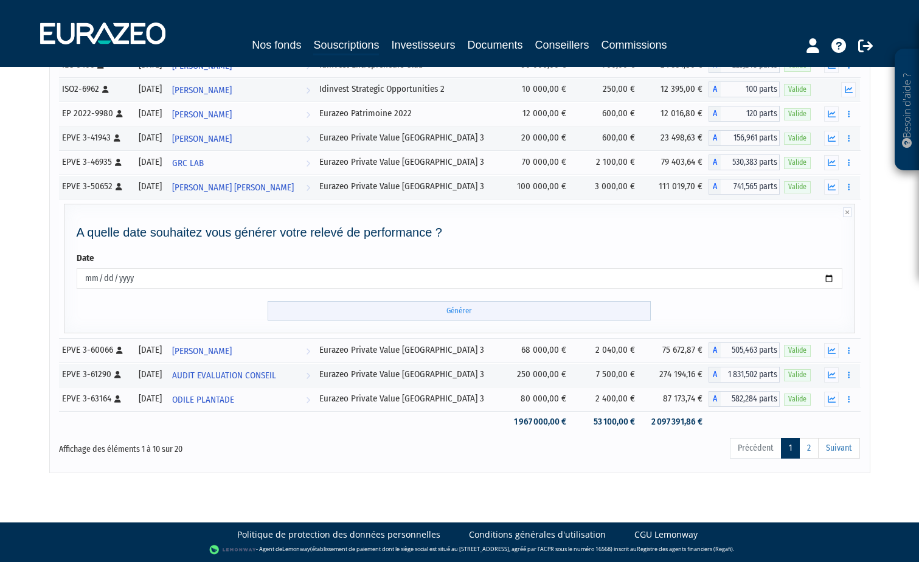
click at [479, 308] on input "Générer" at bounding box center [459, 311] width 383 height 20
